Goal: Information Seeking & Learning: Find specific fact

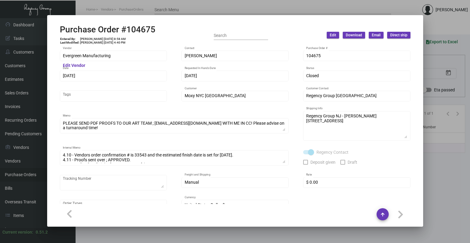
scroll to position [5, 0]
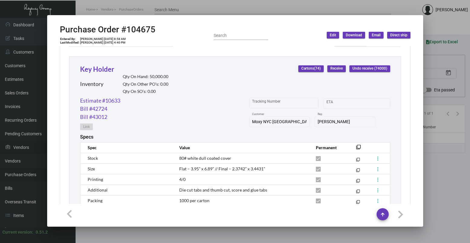
drag, startPoint x: 24, startPoint y: 124, endPoint x: 38, endPoint y: 153, distance: 32.6
click at [24, 124] on div at bounding box center [235, 121] width 470 height 243
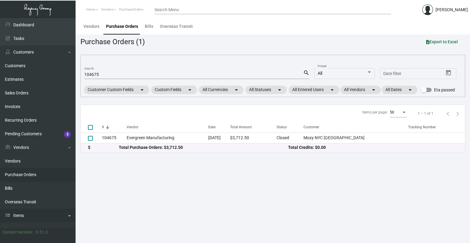
click at [35, 212] on link "Items" at bounding box center [38, 216] width 76 height 14
click at [56, 217] on link "Items" at bounding box center [38, 216] width 76 height 14
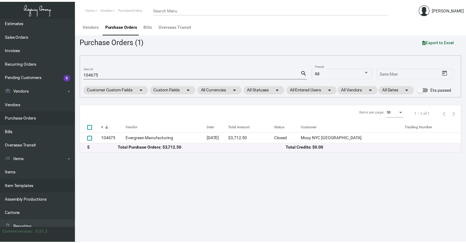
scroll to position [61, 0]
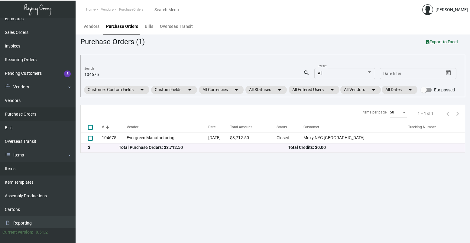
click at [29, 169] on link "Items" at bounding box center [38, 169] width 76 height 14
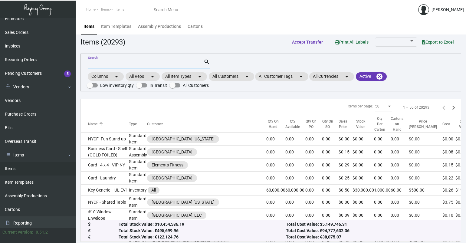
click at [188, 62] on input "Search" at bounding box center [146, 63] width 116 height 5
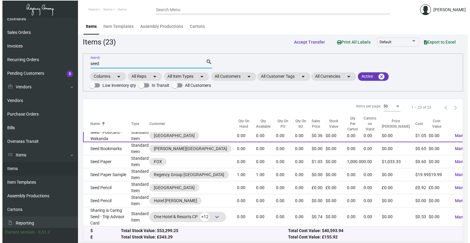
scroll to position [306, 0]
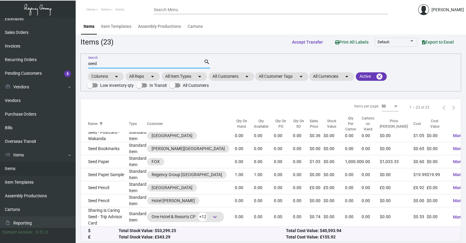
drag, startPoint x: 98, startPoint y: 63, endPoint x: 77, endPoint y: 63, distance: 21.5
click at [77, 63] on main "Items Item Templates Assembly Productions Cartons Items (23) Accept Transfer Pr…" at bounding box center [271, 131] width 390 height 227
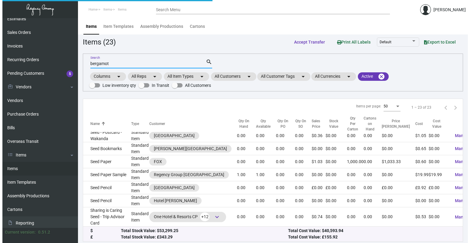
scroll to position [0, 0]
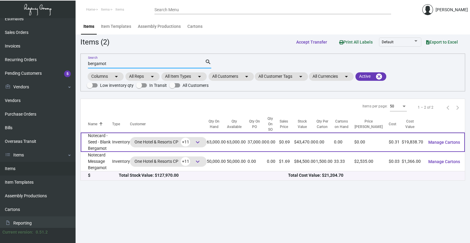
type input "bergamot"
click at [119, 145] on td "Inventory" at bounding box center [121, 141] width 18 height 19
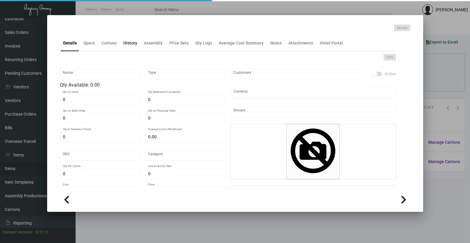
click at [132, 43] on div "History" at bounding box center [130, 43] width 14 height 6
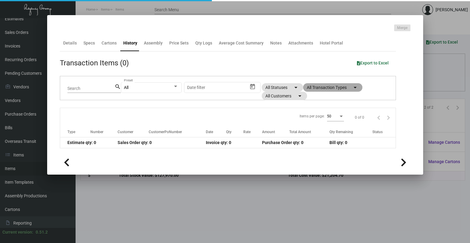
click at [314, 86] on app-item-usage-history "Transaction Items (0) Export to Excel Search search All Preset Start date – Dat…" at bounding box center [228, 102] width 336 height 91
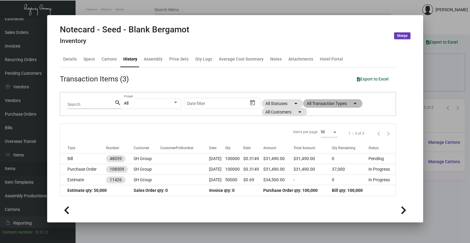
click at [328, 103] on mat-chip "All Transaction Types arrow_drop_down" at bounding box center [332, 103] width 59 height 8
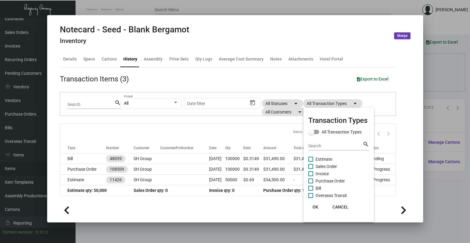
click at [321, 182] on span "Purchase Order" at bounding box center [330, 180] width 29 height 7
click at [311, 183] on input "Purchase Order" at bounding box center [311, 183] width 0 height 0
checkbox input "true"
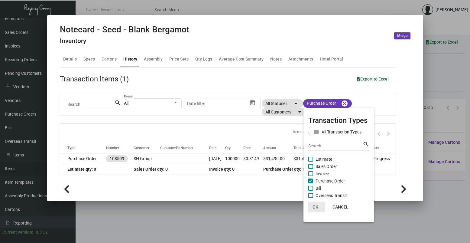
drag, startPoint x: 315, startPoint y: 206, endPoint x: 161, endPoint y: 168, distance: 158.7
click at [314, 206] on span "OK" at bounding box center [316, 206] width 6 height 5
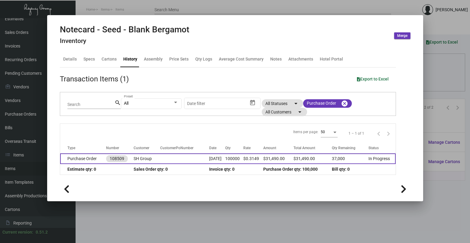
click at [150, 161] on td "SH Group" at bounding box center [147, 158] width 27 height 11
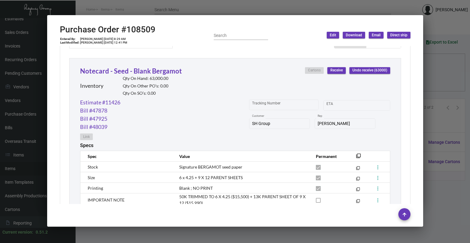
scroll to position [301, 0]
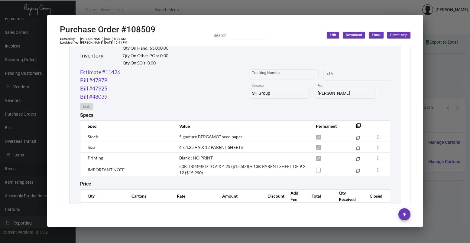
click at [397, 26] on div "Purchase Order #108509 Entered By: [PERSON_NAME] [DATE] 8:29 AM Last Modified: …" at bounding box center [235, 35] width 351 height 21
click at [397, 28] on div "Purchase Order #108509 Entered By: [PERSON_NAME] [DATE] 8:29 AM Last Modified: …" at bounding box center [235, 35] width 351 height 21
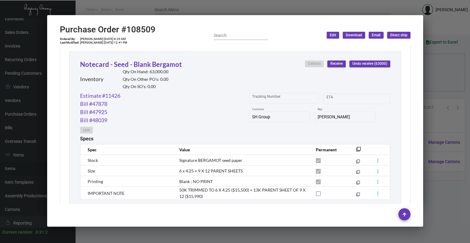
scroll to position [210, 0]
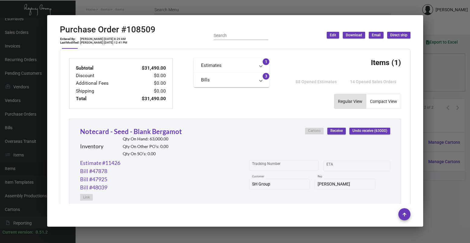
click at [171, 8] on div at bounding box center [235, 121] width 470 height 243
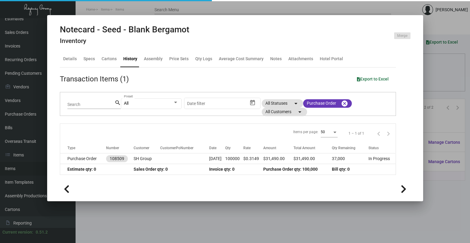
click at [146, 13] on div at bounding box center [235, 121] width 470 height 243
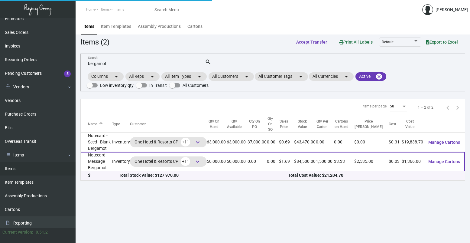
click at [238, 165] on td "50,000.00" at bounding box center [237, 161] width 21 height 19
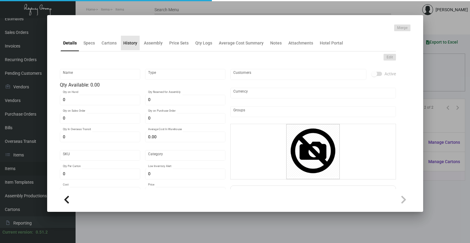
click at [130, 43] on div "History" at bounding box center [130, 43] width 14 height 6
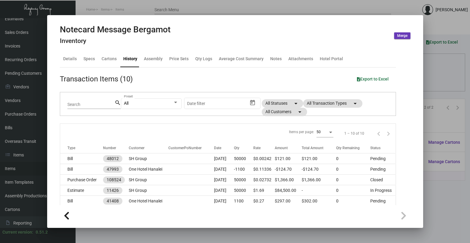
click at [406, 48] on ng-component "Notecard Message Bergamot Inventory Merge Details Specs Cartons History Assembl…" at bounding box center [235, 125] width 351 height 201
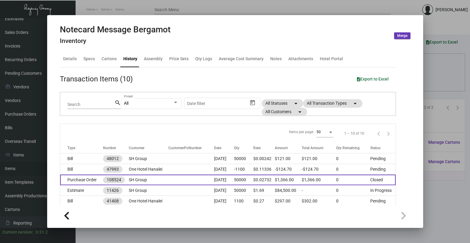
click at [208, 178] on td at bounding box center [191, 180] width 46 height 11
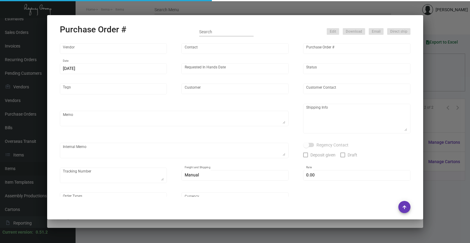
type input "Fey Printing"
type input "[PERSON_NAME]"
type input "108524"
type input "[DATE]"
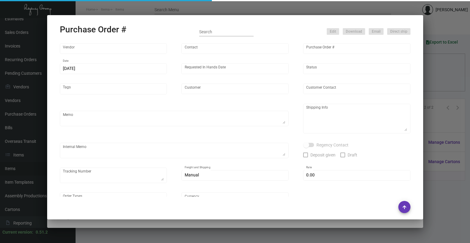
type input "SH Group"
type textarea "PLEASE SEND PDF PROOFS TO OUR ART TEAM ; [EMAIL_ADDRESS][DOMAIN_NAME] WITH ME I…"
type textarea "Regency Group NJ - [PERSON_NAME] [STREET_ADDRESS]"
type textarea "1.13 - Vendor confirmed that the 13K sheets have arrived~ Job can't be closed u…"
checkbox input "true"
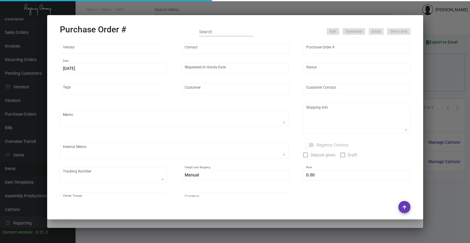
type input "$ 0.00"
type input "United States Dollar $"
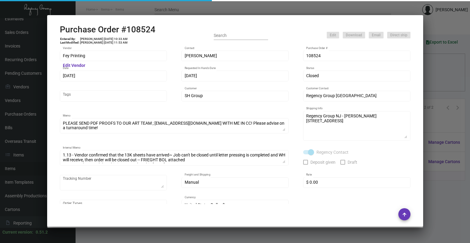
click at [224, 3] on div at bounding box center [235, 121] width 470 height 243
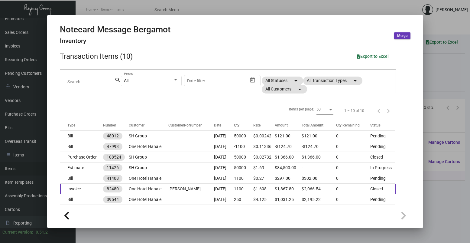
scroll to position [61, 0]
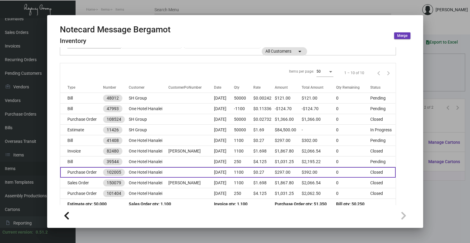
click at [168, 169] on td at bounding box center [191, 172] width 46 height 11
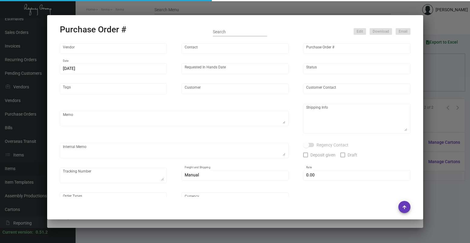
type input "[PERSON_NAME] Printing"
type input "[PERSON_NAME]"
type input "102005"
type input "[DATE]"
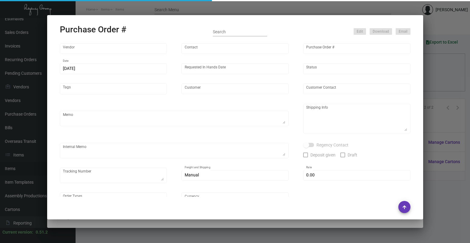
type input "One Hotel Hanalei"
type input "[PERSON_NAME]"
type textarea "Please contact SH for shipping"
type textarea "One Hotel Hanalei - [PERSON_NAME] [STREET_ADDRESS]"
type textarea "[PERSON_NAME] should have around 1100pcs balance, please ask him to ship it bac…"
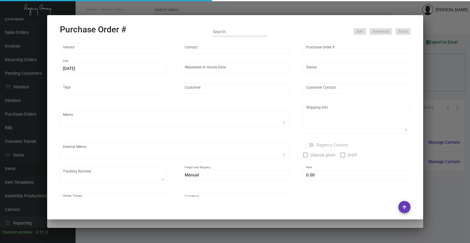
type input "$ 0.00"
type input "United States Dollar $"
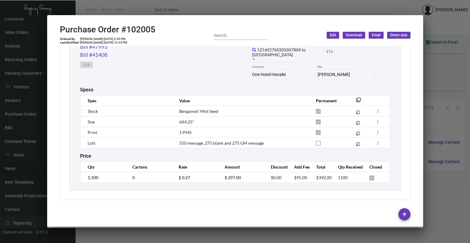
scroll to position [328, 0]
drag, startPoint x: 155, startPoint y: 30, endPoint x: 125, endPoint y: 31, distance: 30.0
click at [125, 31] on div "Purchase Order #102005 Entered By: [PERSON_NAME] [DATE] 3:50 PM Last Modified: …" at bounding box center [235, 35] width 351 height 21
copy h2 "102005"
